Goal: Task Accomplishment & Management: Use online tool/utility

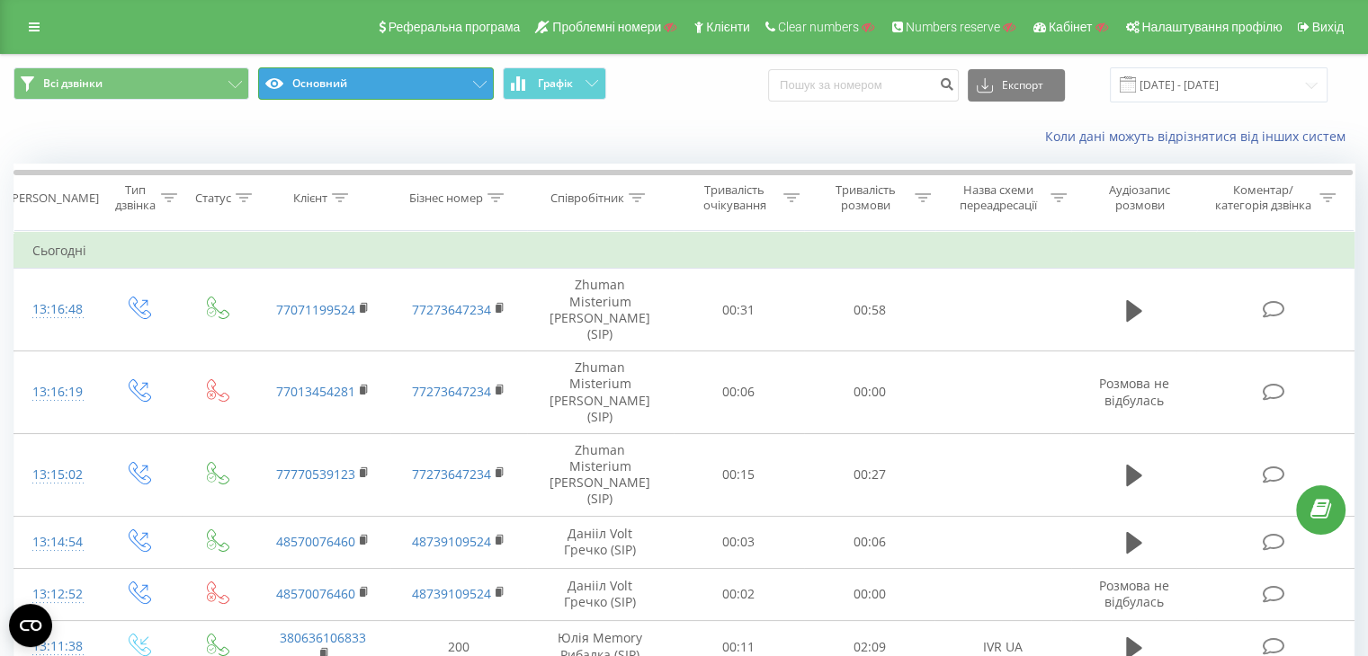
click at [439, 88] on button "Основний" at bounding box center [376, 83] width 236 height 32
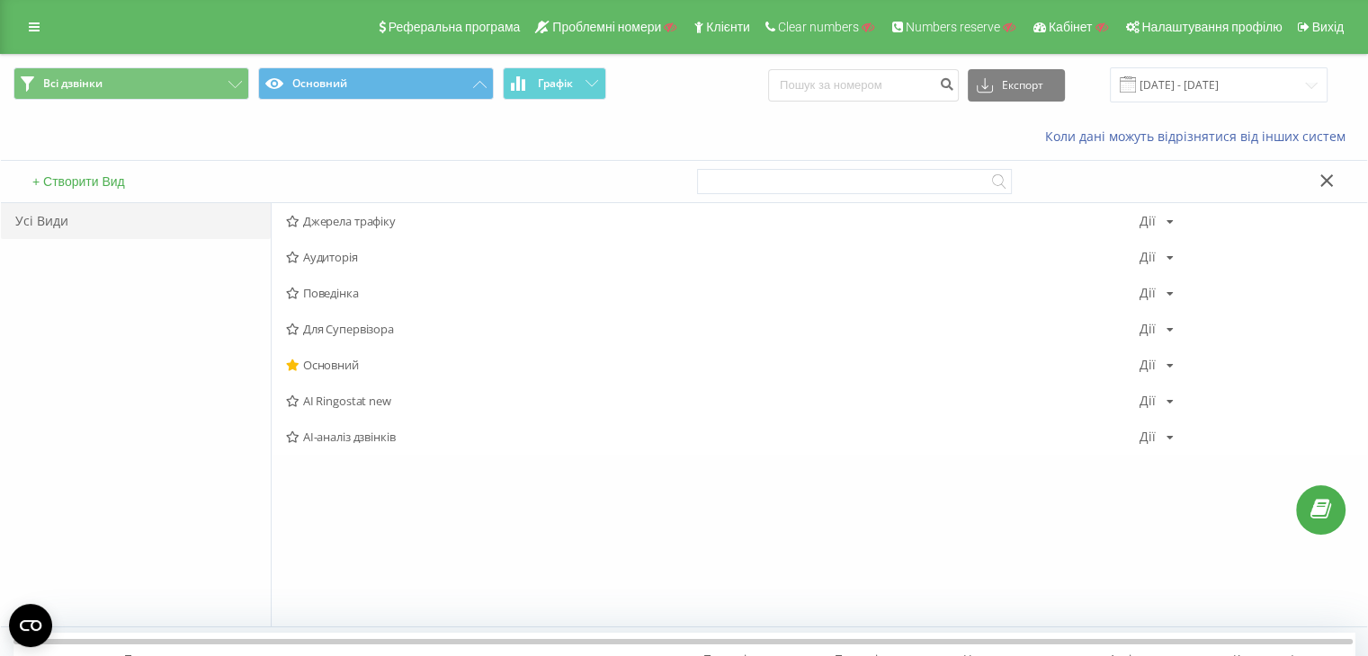
click at [93, 183] on button "+ Створити Вид" at bounding box center [78, 182] width 103 height 16
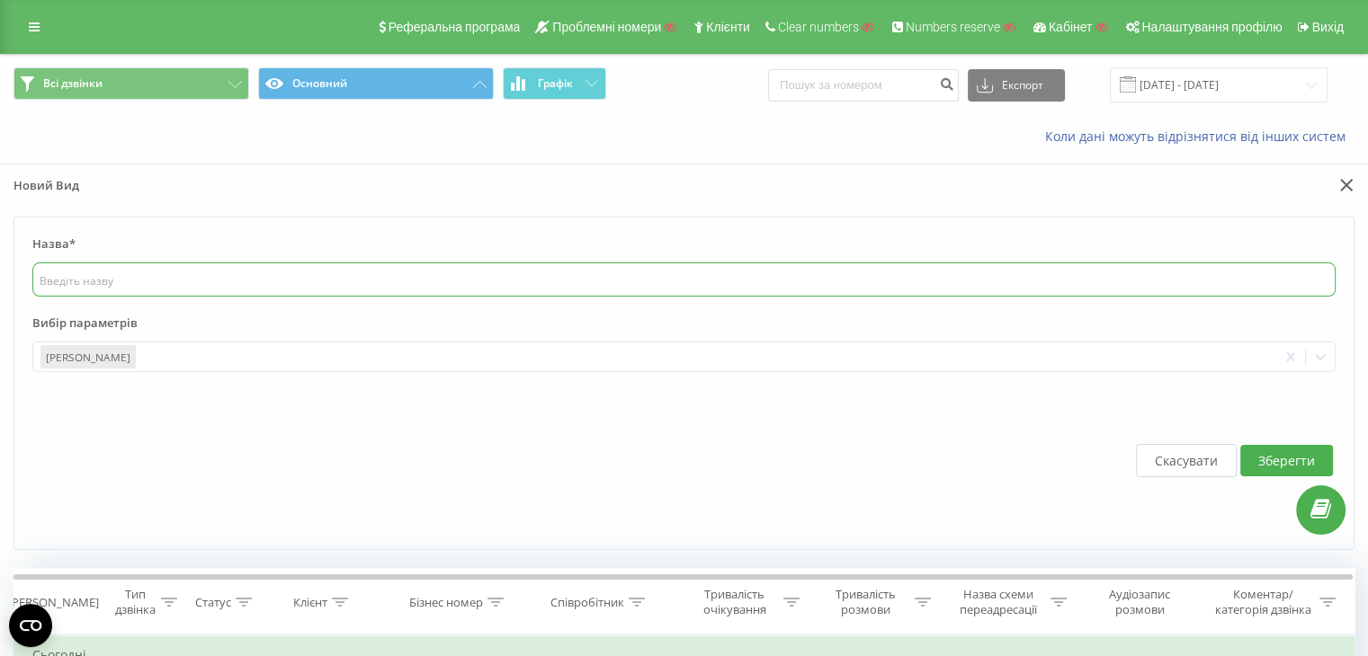
click at [102, 281] on input "text" at bounding box center [683, 280] width 1303 height 34
type input "djcn'PA"
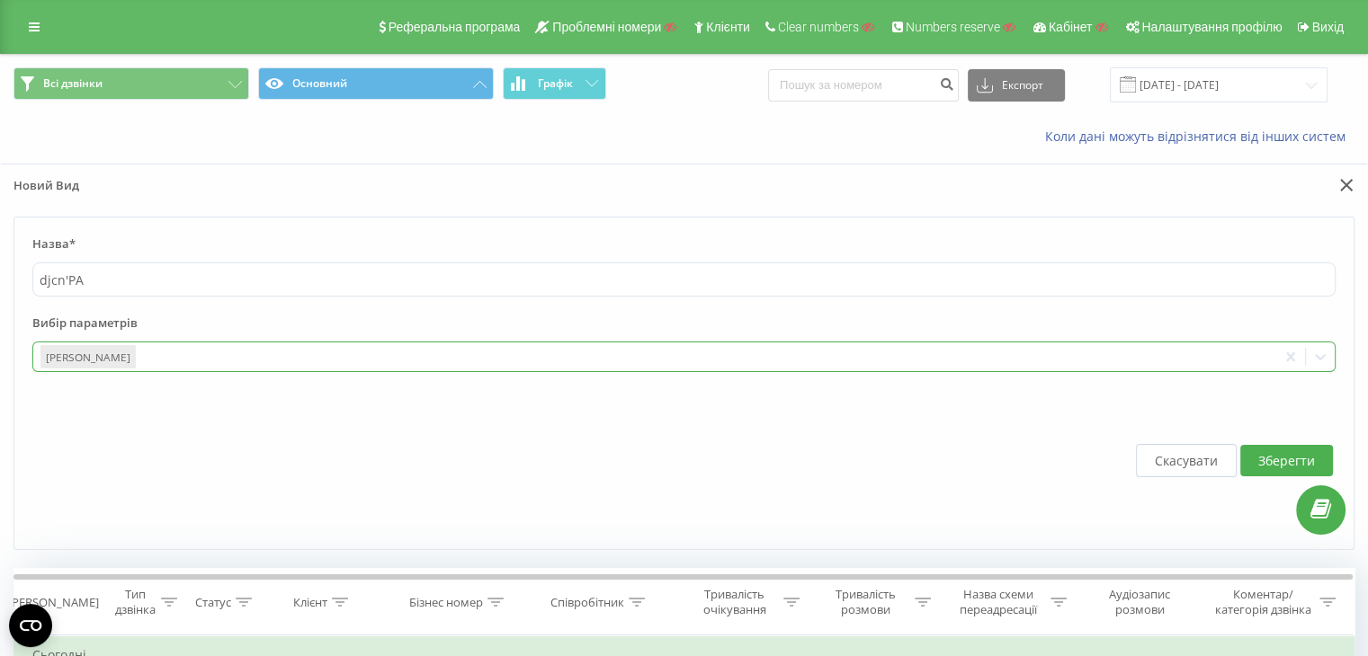
click at [154, 351] on div at bounding box center [703, 357] width 1131 height 21
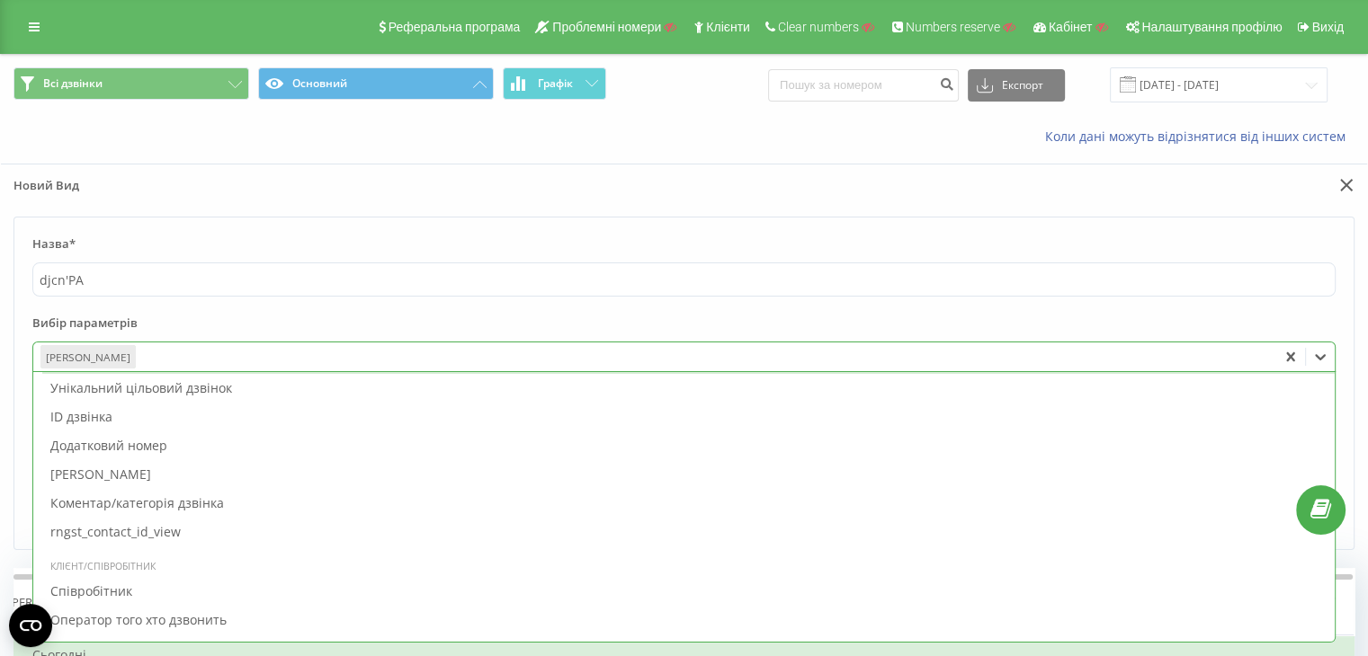
scroll to position [1709, 0]
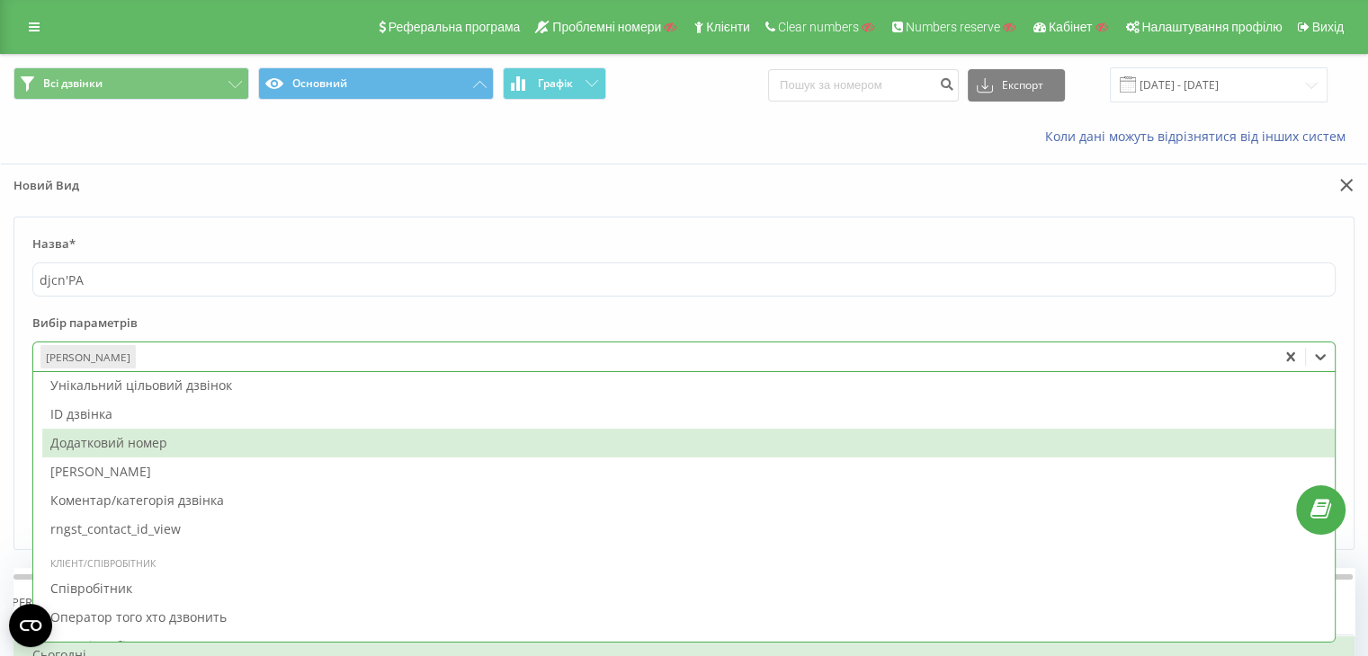
click at [84, 440] on div "Додатковий номер" at bounding box center [688, 443] width 1292 height 29
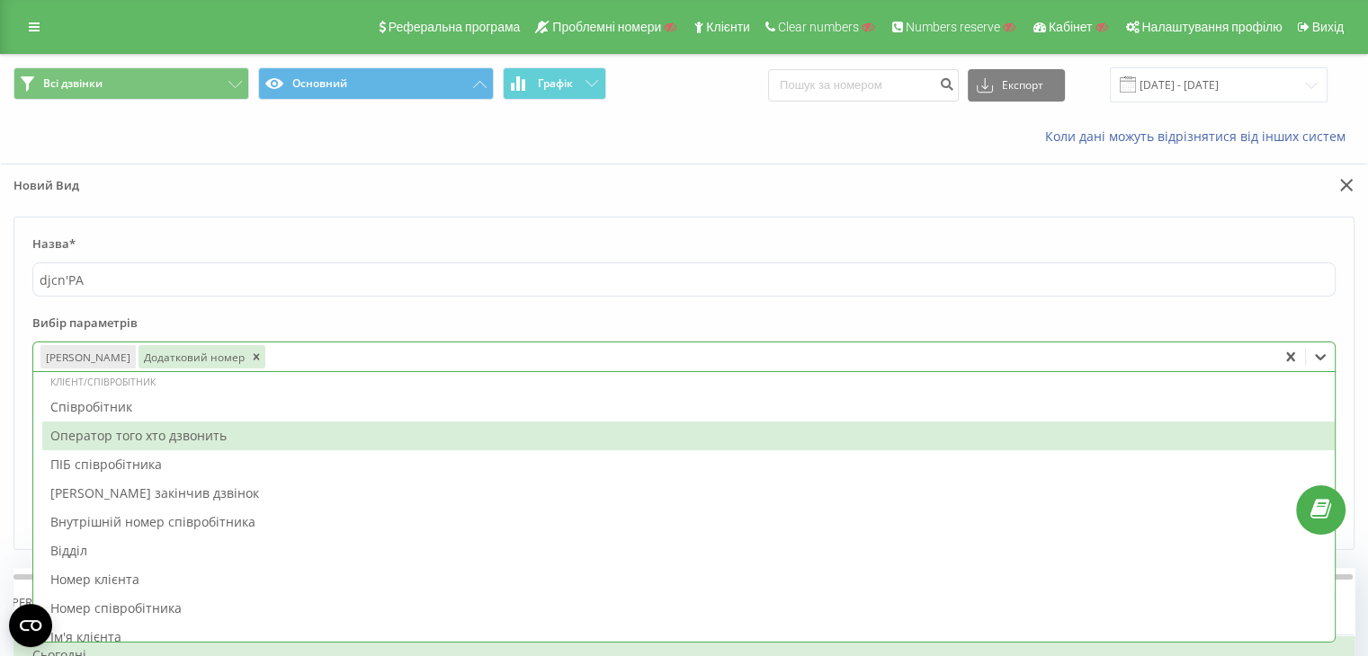
scroll to position [1888, 0]
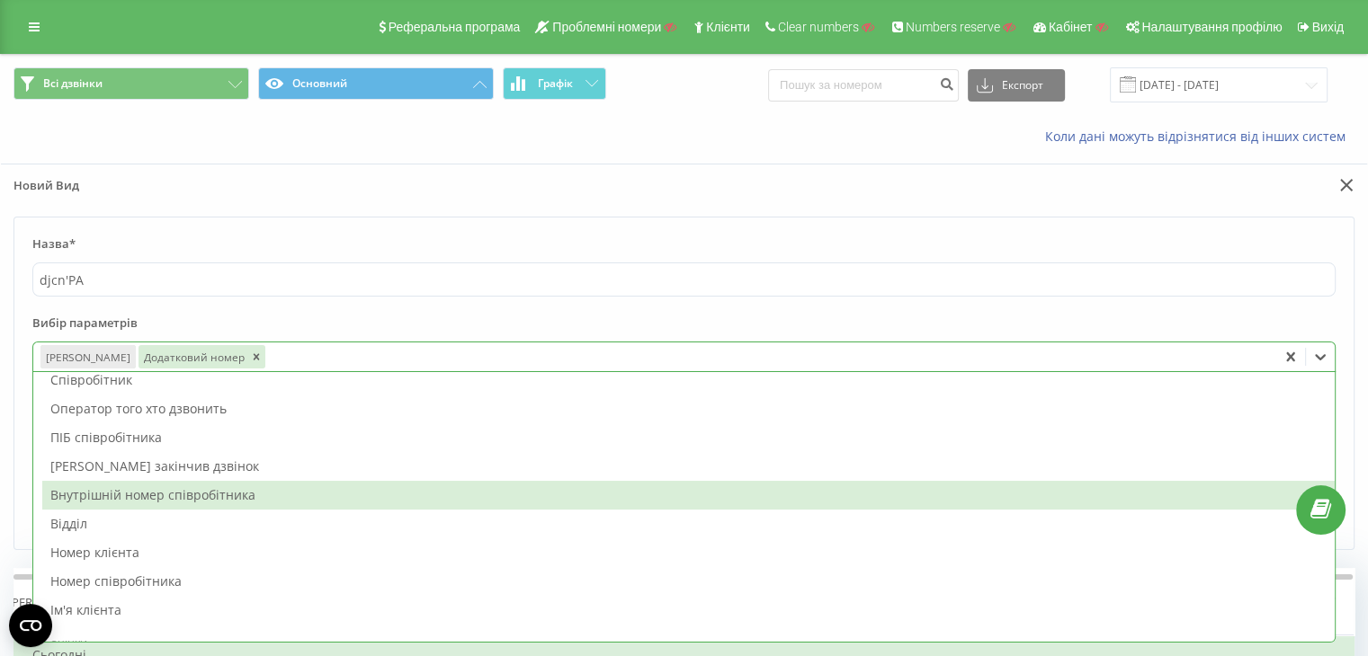
click at [94, 498] on div "Внутрішній номер співробітника" at bounding box center [688, 495] width 1292 height 29
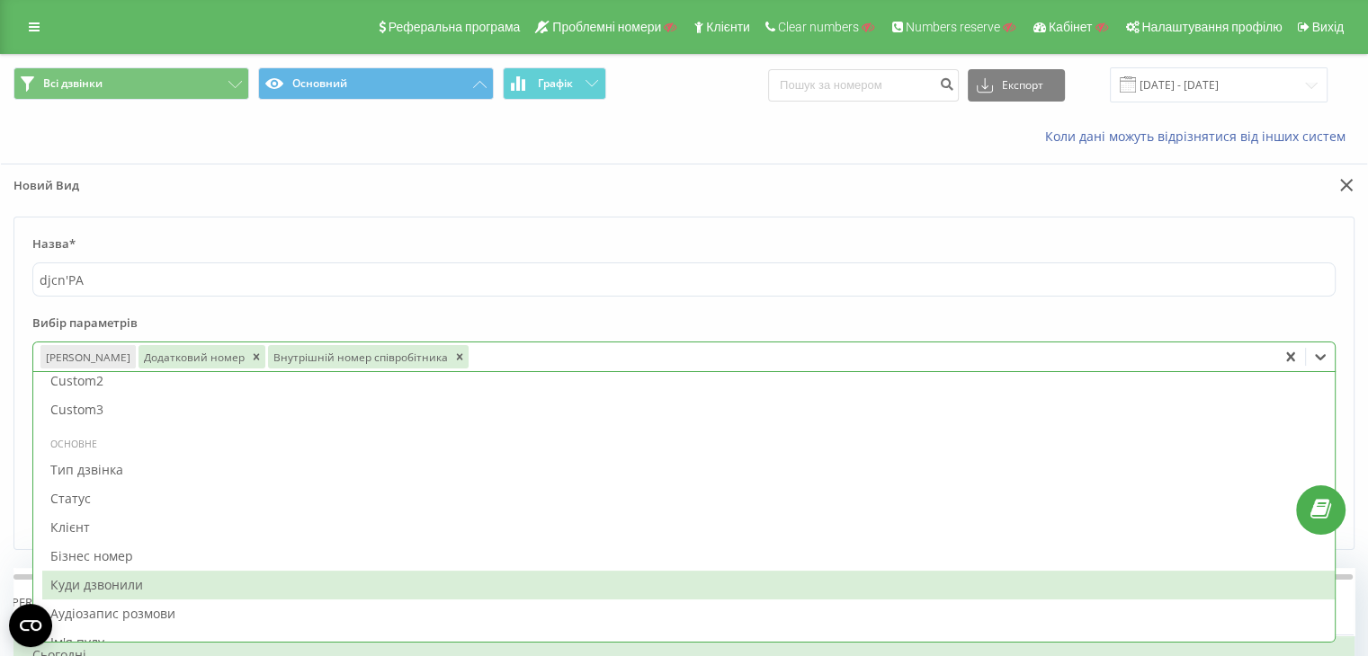
scroll to position [769, 0]
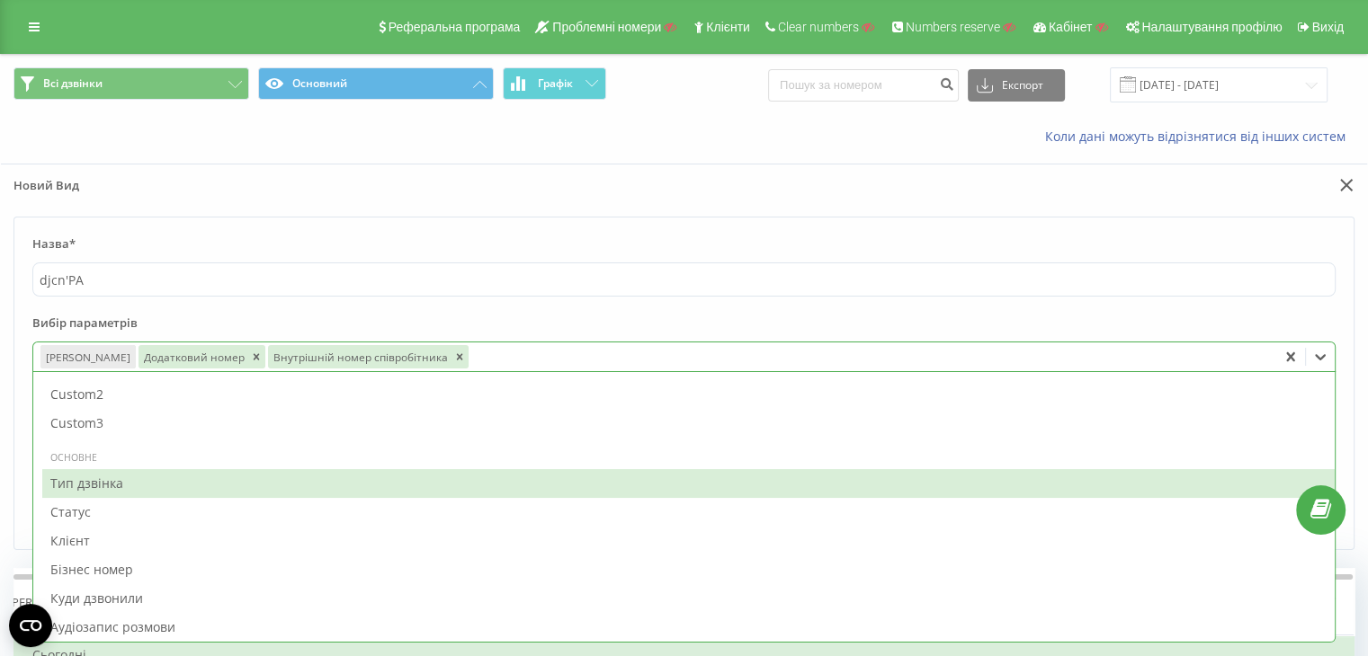
click at [93, 480] on div "Тип дзвінка" at bounding box center [688, 483] width 1292 height 29
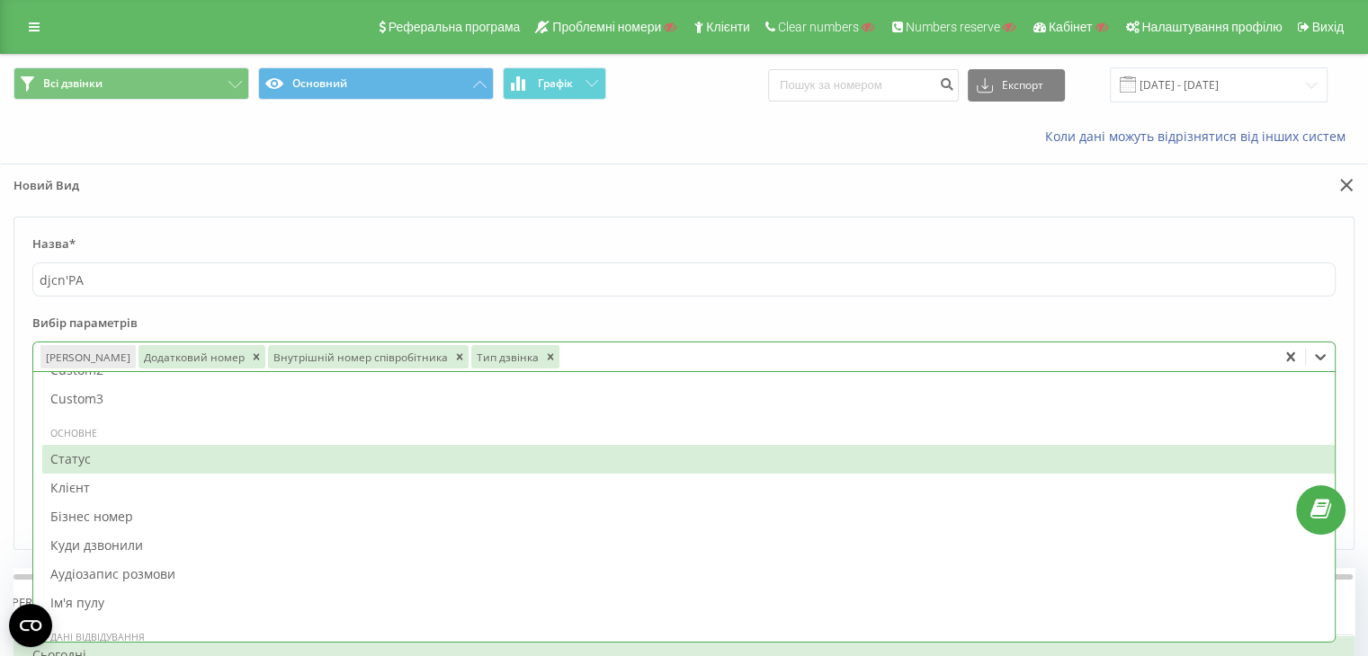
scroll to position [899, 0]
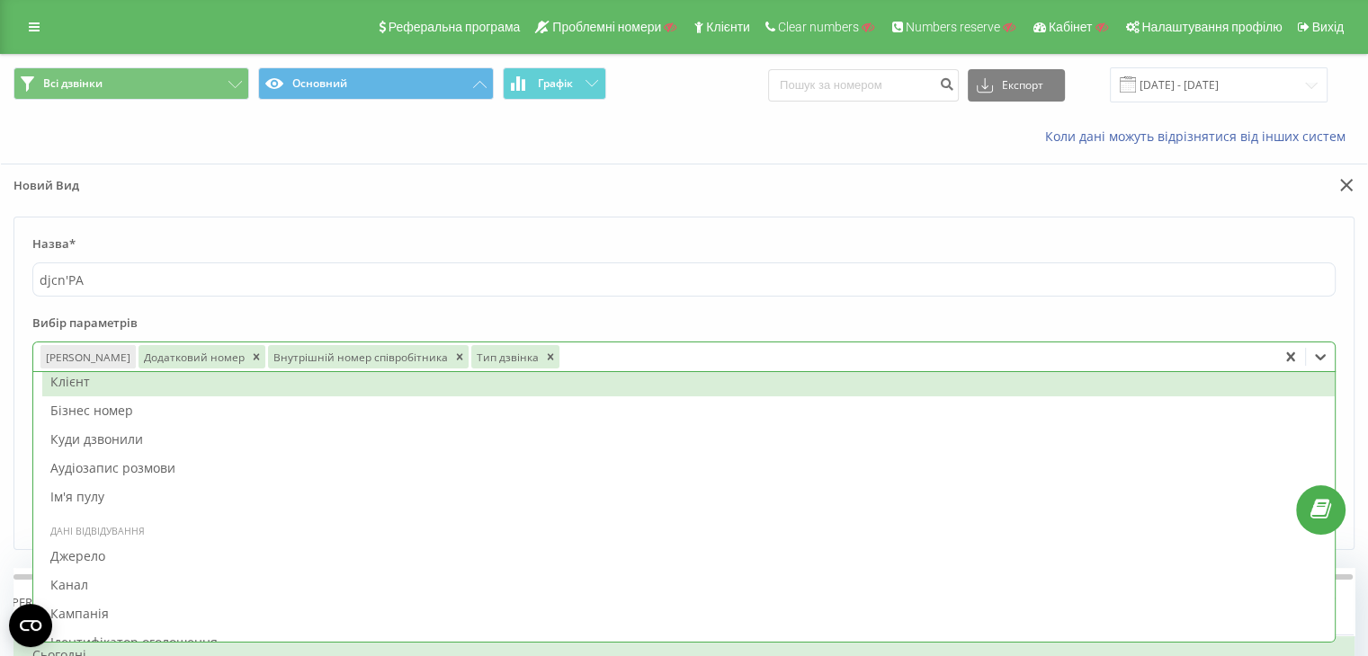
click at [583, 359] on div at bounding box center [916, 357] width 708 height 21
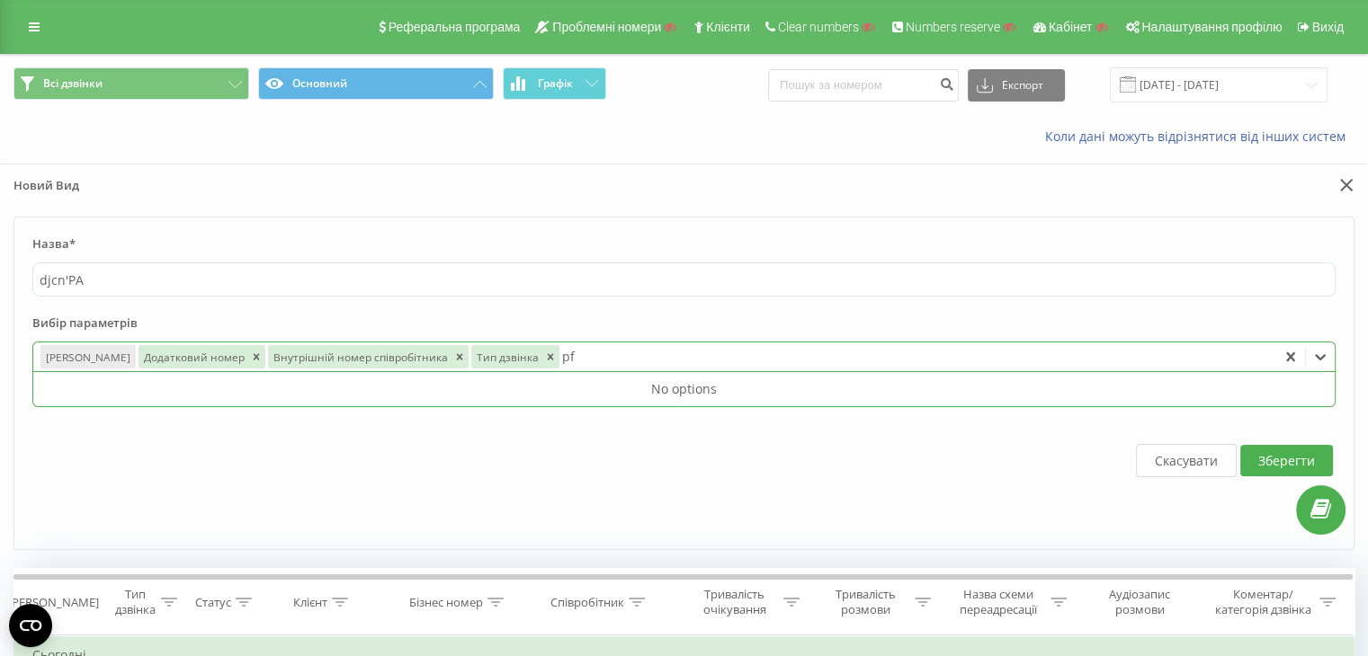
type input "p"
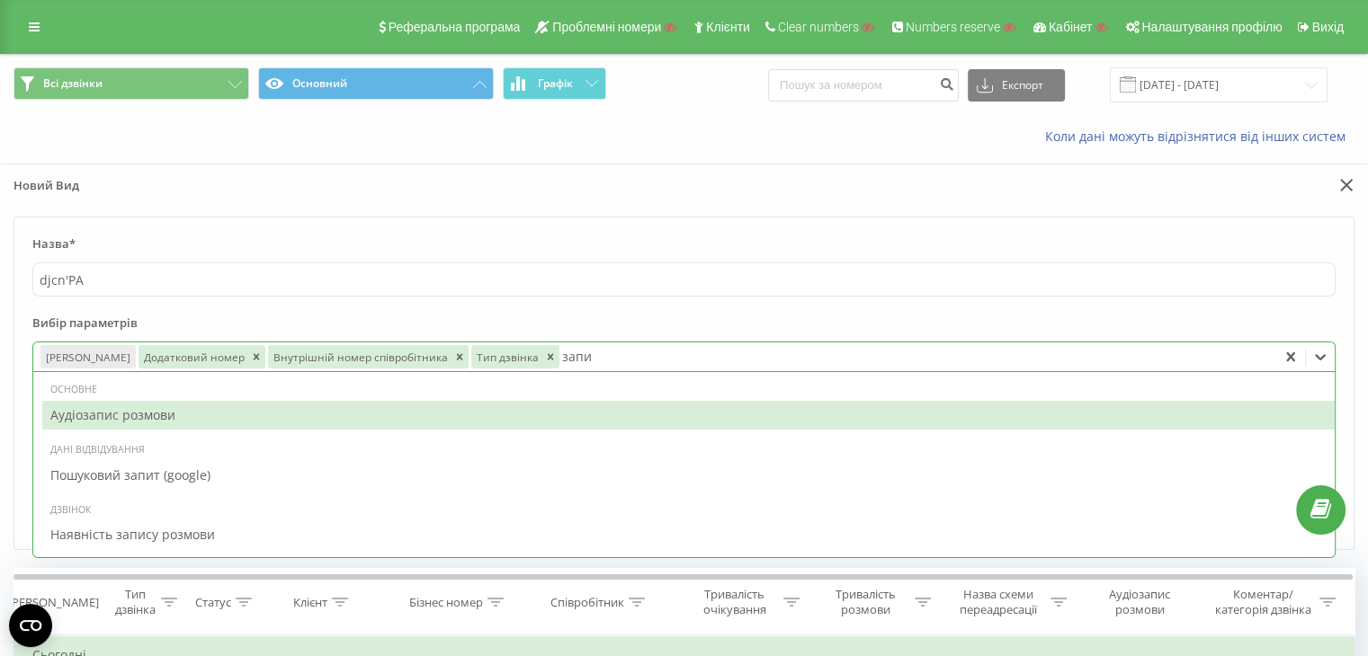
type input "запис"
click at [76, 421] on div "Аудіозапис розмови" at bounding box center [688, 415] width 1292 height 29
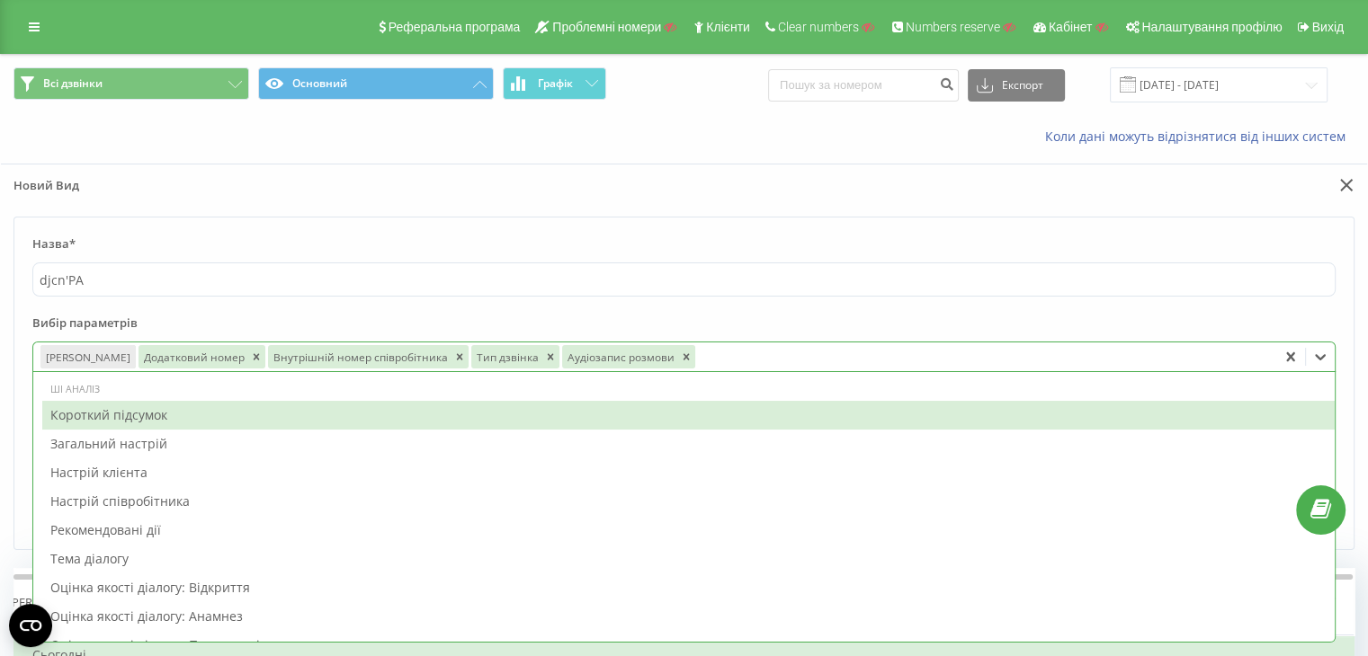
type input "ы"
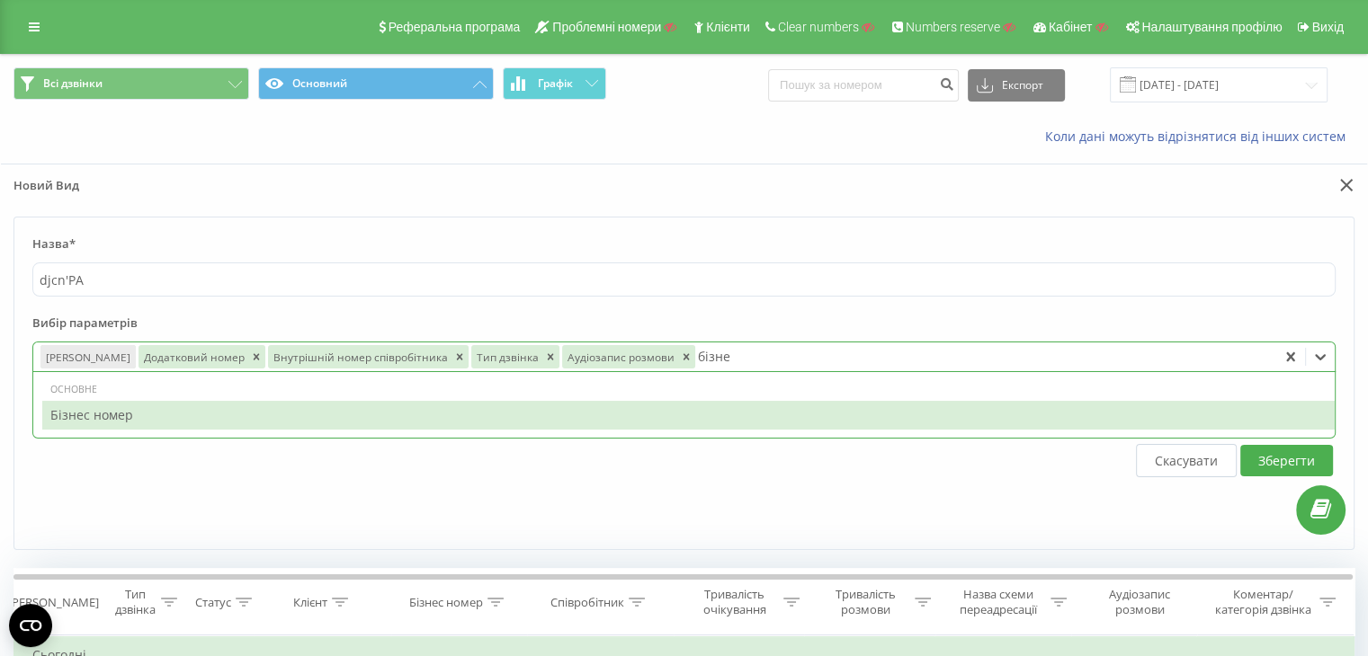
type input "бізнес"
click at [119, 406] on div "Бізнес номер" at bounding box center [688, 415] width 1292 height 29
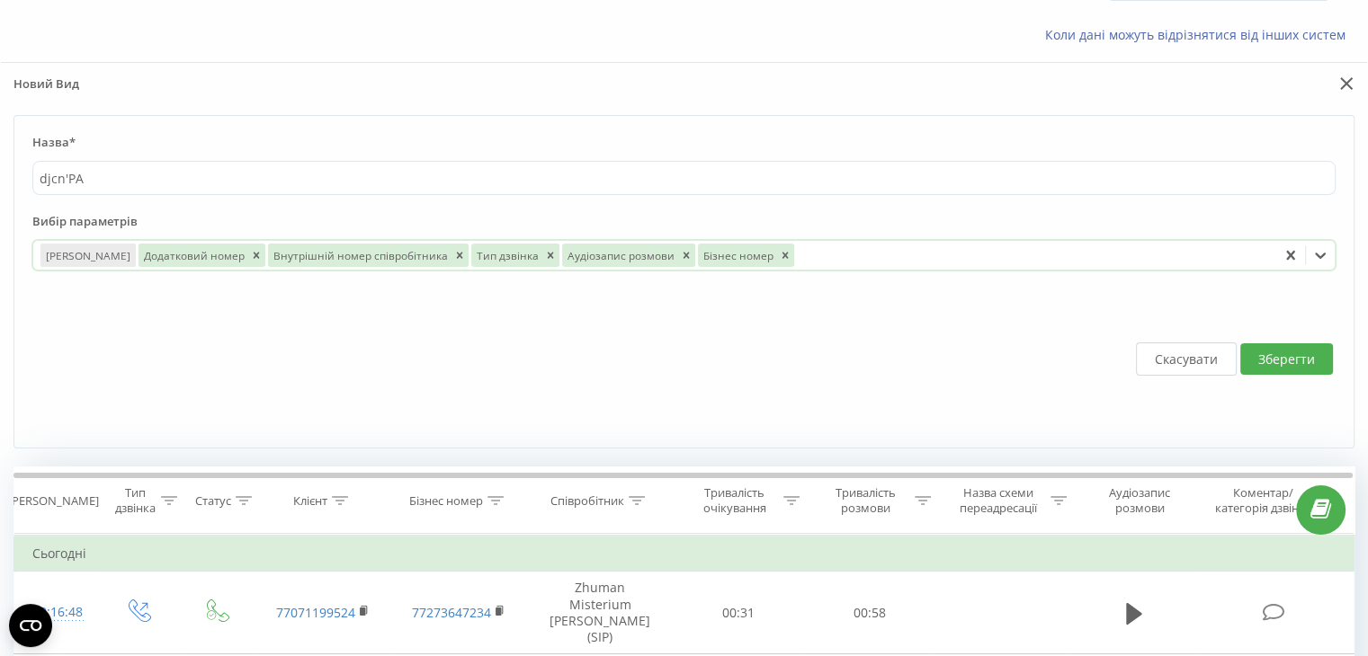
scroll to position [180, 0]
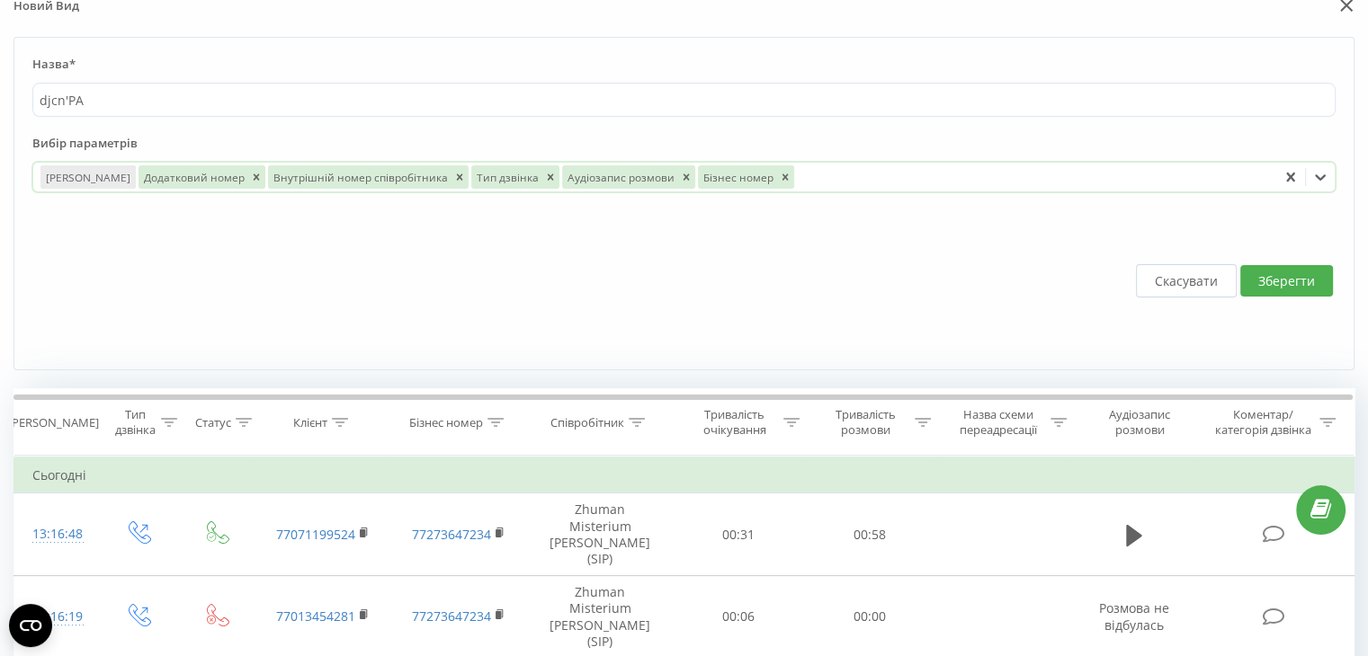
click at [1290, 278] on button "Зберегти" at bounding box center [1286, 280] width 93 height 31
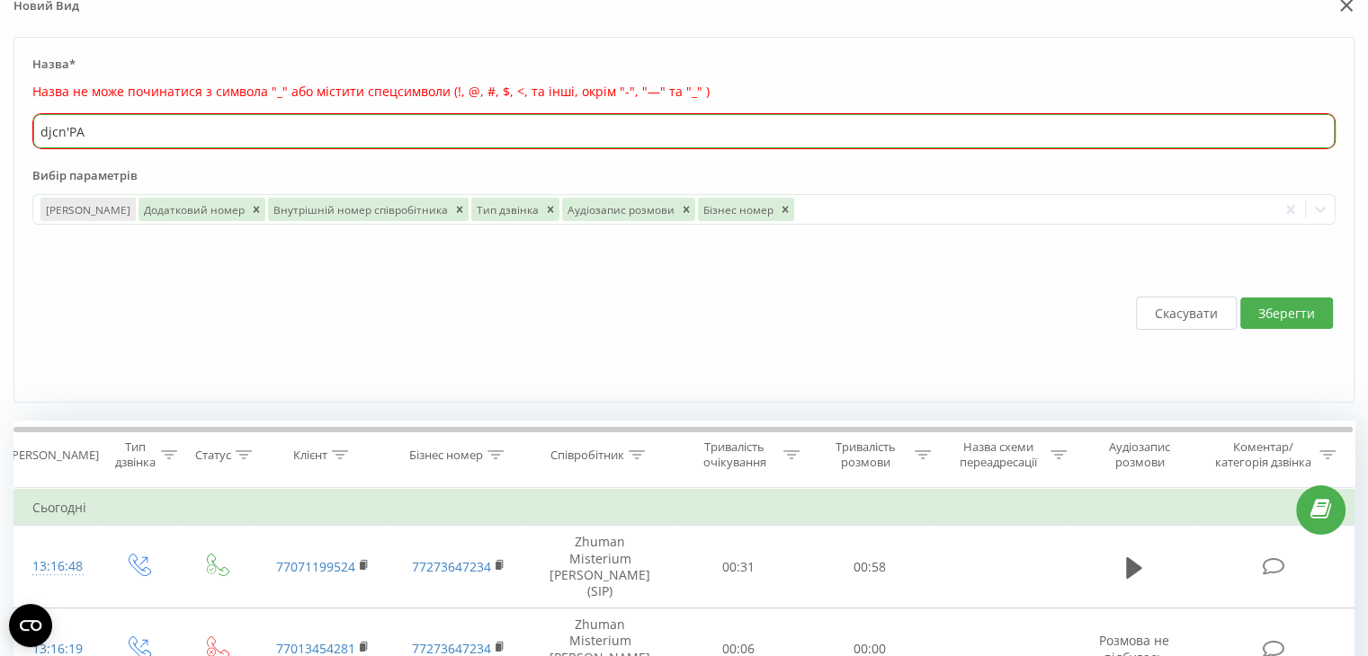
click at [68, 131] on input "djcn'PA" at bounding box center [683, 131] width 1301 height 34
type input "djcnPA"
click at [1273, 310] on button "Зберегти" at bounding box center [1286, 313] width 93 height 31
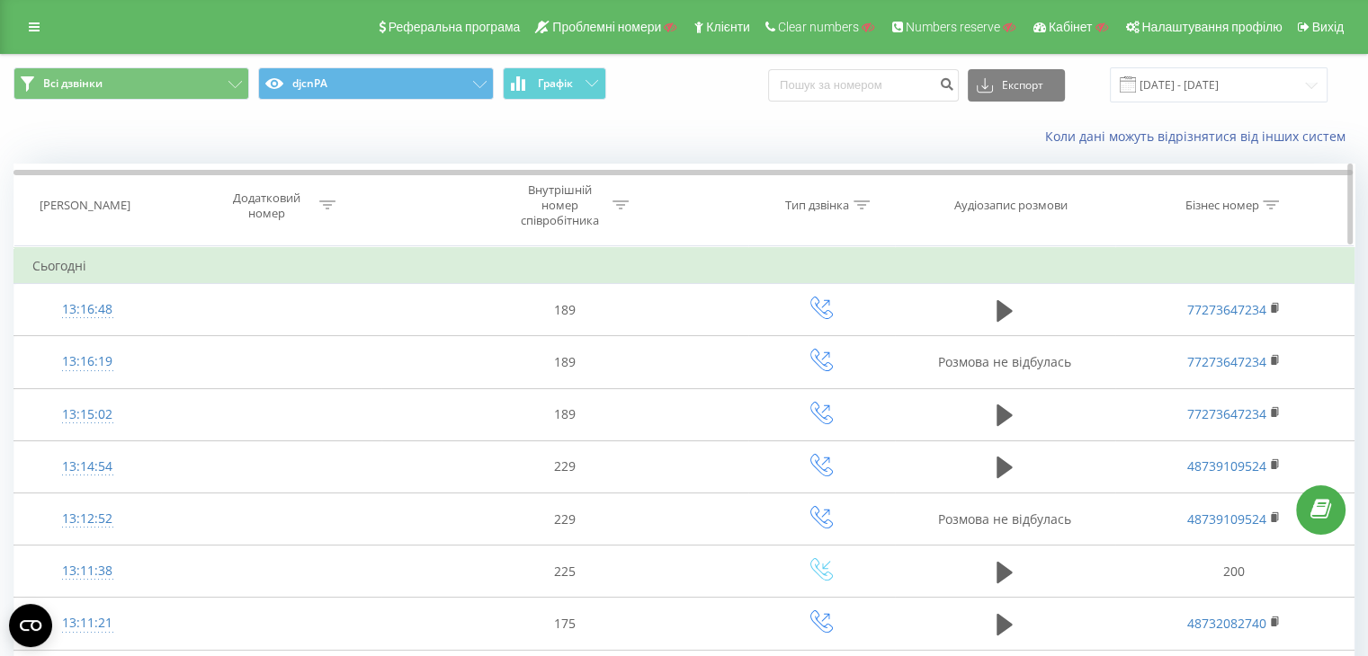
click at [860, 202] on icon at bounding box center [861, 205] width 16 height 9
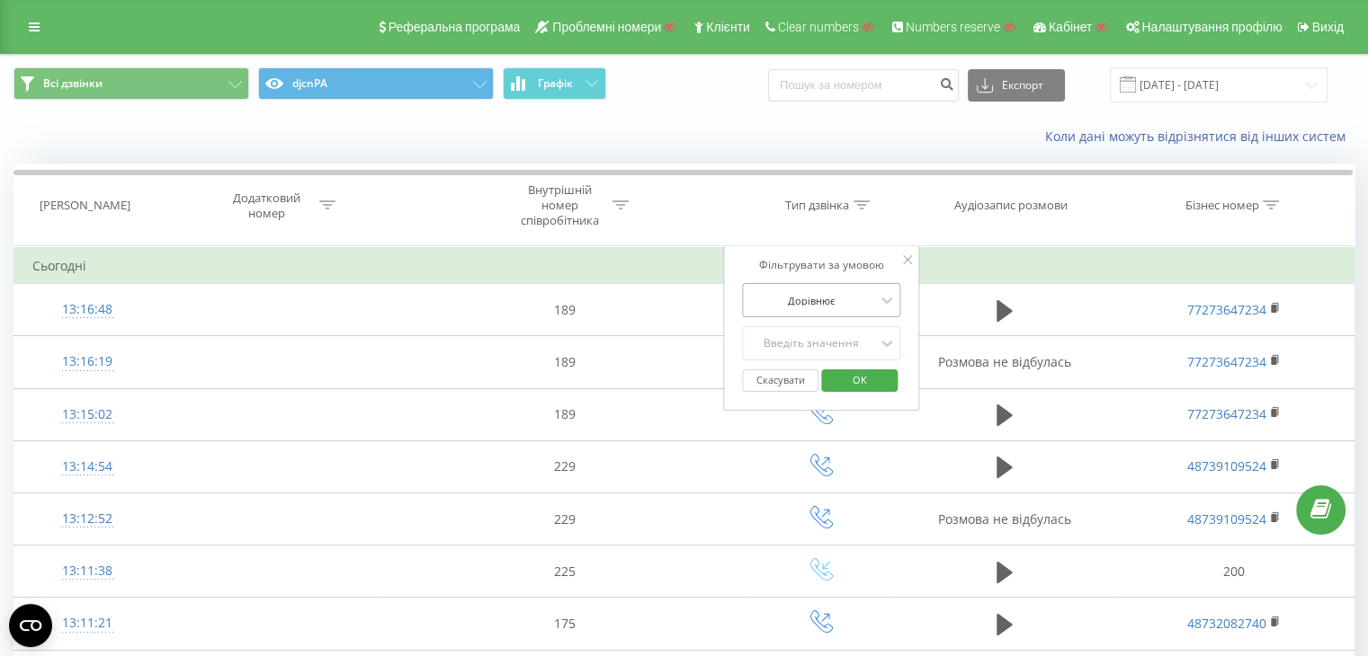
click at [805, 314] on div "Дорівнює" at bounding box center [822, 300] width 158 height 34
click at [907, 298] on div "Фільтрувати за умовою 2 results available. Use Up and Down to choose options, p…" at bounding box center [822, 328] width 196 height 165
click at [827, 345] on div "Введіть значення" at bounding box center [812, 343] width 128 height 14
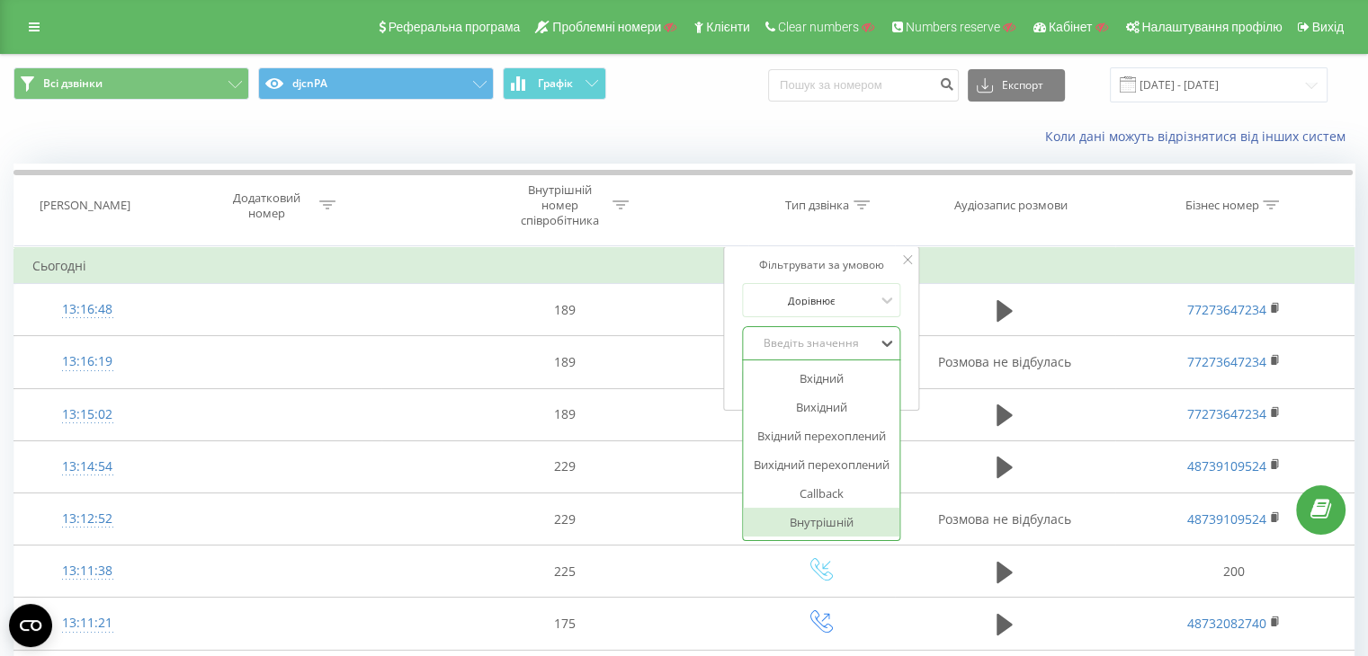
click at [806, 522] on div "Внутрішній" at bounding box center [822, 522] width 156 height 29
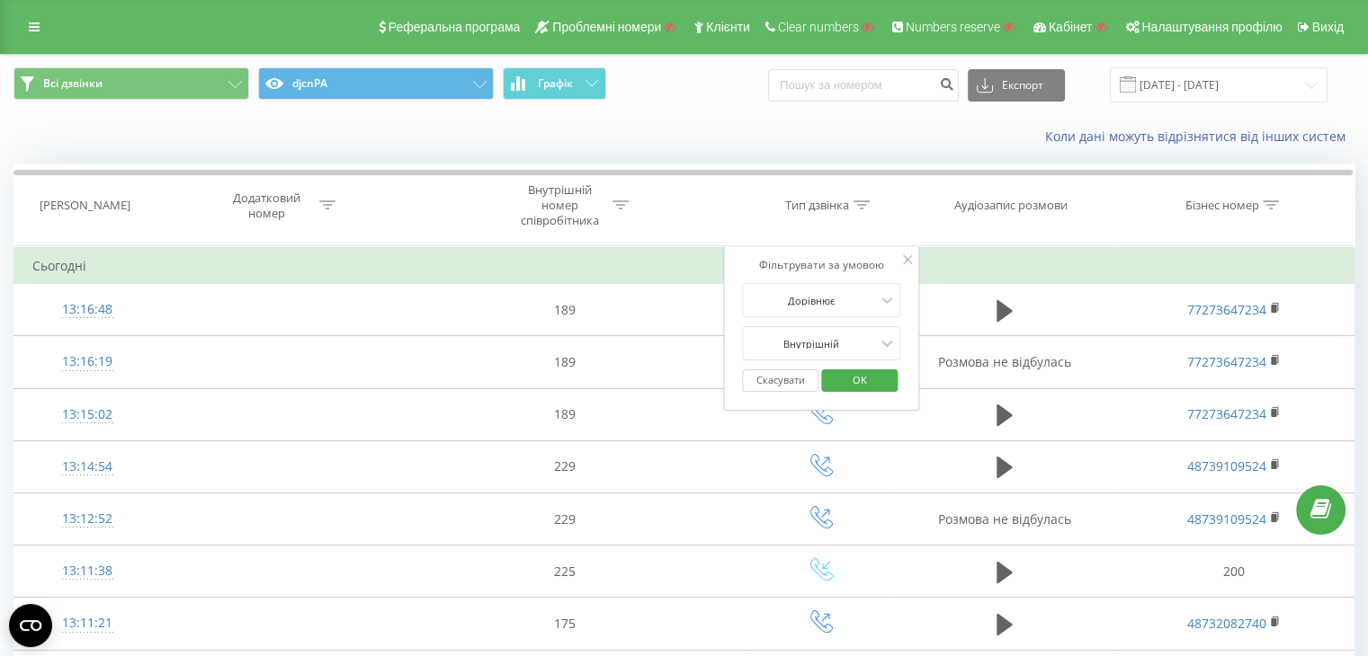
click at [854, 379] on span "OK" at bounding box center [859, 380] width 50 height 28
